Goal: Browse casually

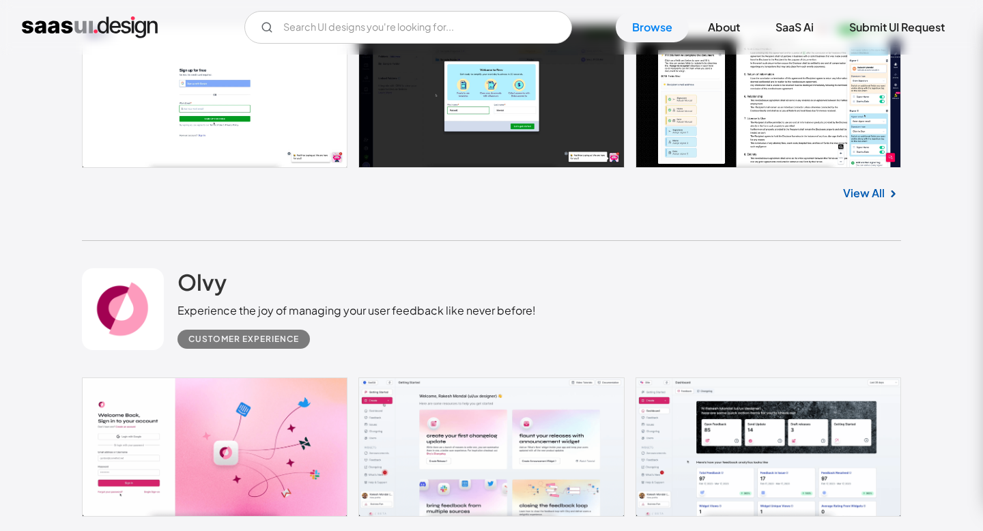
scroll to position [571, 0]
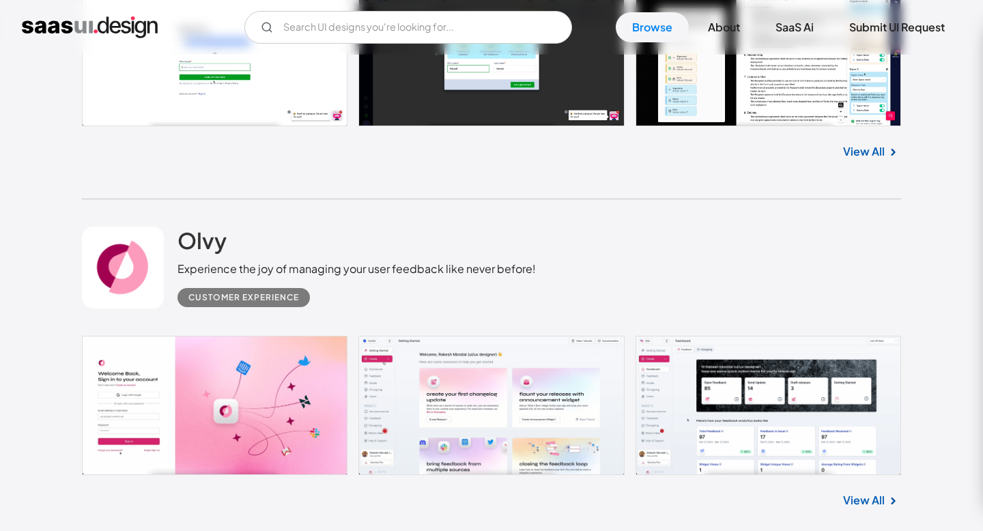
click at [316, 431] on link at bounding box center [492, 405] width 820 height 139
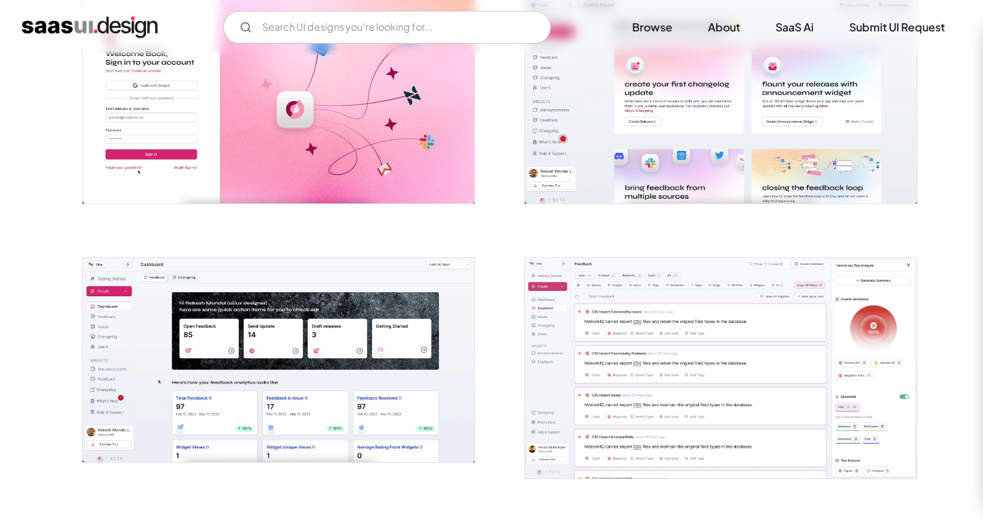
scroll to position [324, 0]
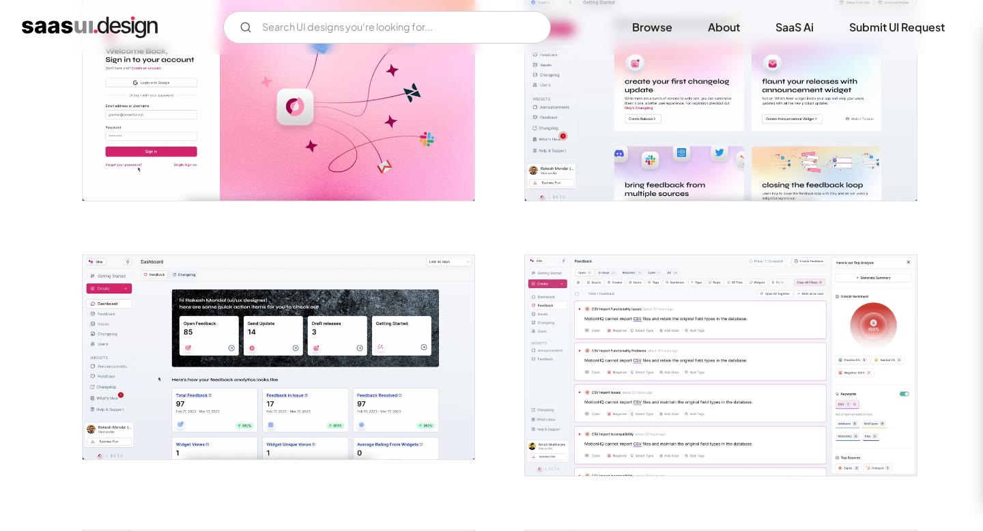
click at [684, 339] on img "open lightbox" at bounding box center [721, 365] width 392 height 221
